Goal: Find specific page/section

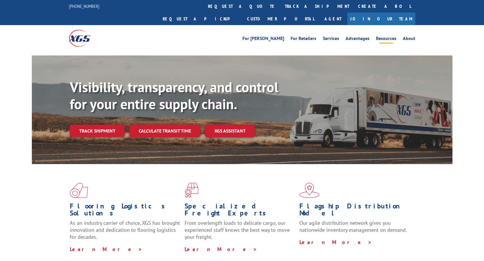
click at [393, 36] on link "Resources" at bounding box center [386, 39] width 20 height 6
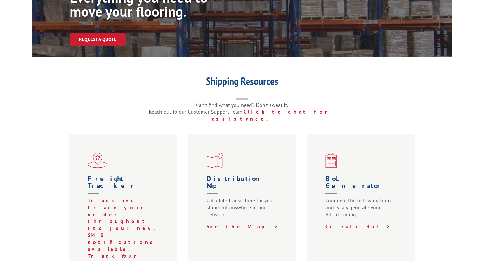
scroll to position [88, 0]
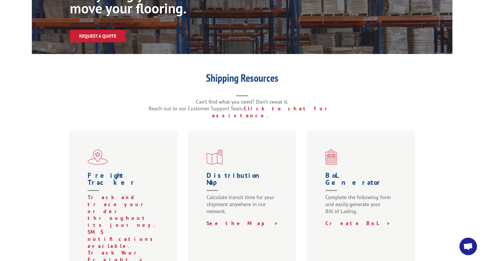
click at [238, 172] on h1 "Distribution Map" at bounding box center [244, 183] width 74 height 22
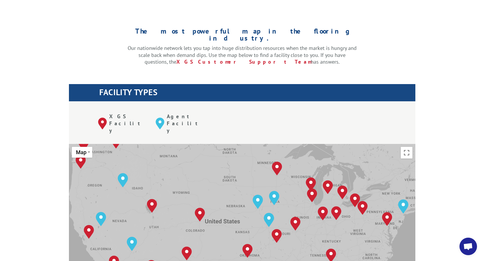
scroll to position [146, 0]
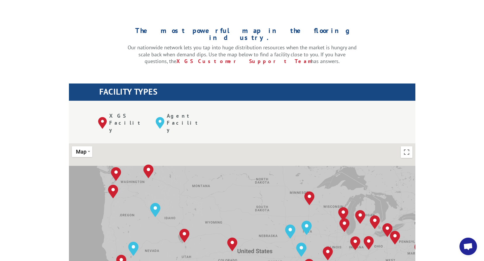
drag, startPoint x: 102, startPoint y: 166, endPoint x: 143, endPoint y: 204, distance: 55.4
click at [143, 204] on div "Albuquerque, NM Baltimore, MD Boise, ID Chicago, IL Chino, CA Cleveland, OH Dal…" at bounding box center [242, 240] width 347 height 192
